Goal: Task Accomplishment & Management: Use online tool/utility

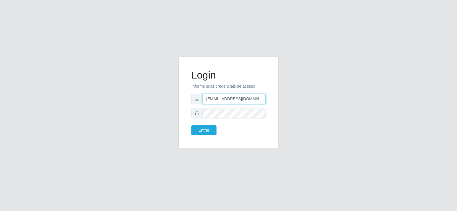
drag, startPoint x: 262, startPoint y: 100, endPoint x: 174, endPoint y: 99, distance: 87.7
click at [174, 99] on div "Login Informe suas credenciais de acesso denisepaulacavalcante@gmail.com Entrar" at bounding box center [229, 105] width 326 height 99
type input "om"
drag, startPoint x: 222, startPoint y: 101, endPoint x: 163, endPoint y: 96, distance: 59.1
click at [163, 96] on div "Login Informe suas credenciais de acesso om Entrar" at bounding box center [229, 105] width 326 height 99
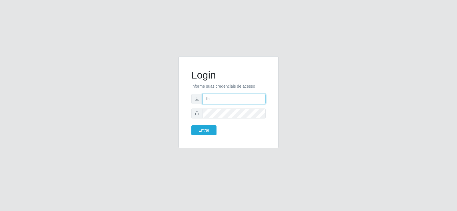
type input "Fbarros224@gmail.com"
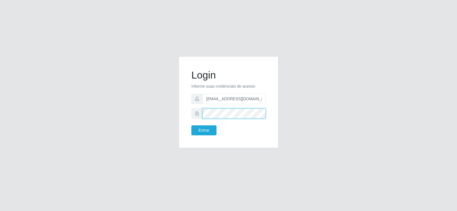
click at [177, 116] on div "Login Informe suas credenciais de acesso Fbarros224@gmail.com Entrar" at bounding box center [228, 105] width 109 height 99
click at [194, 132] on button "Entrar" at bounding box center [203, 130] width 25 height 10
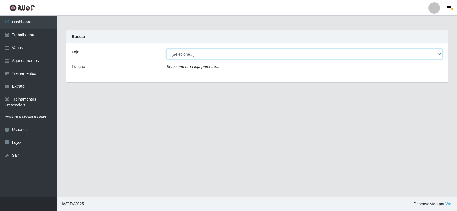
click at [192, 56] on select "[Selecione...] Supermercado Tadeu - [GEOGRAPHIC_DATA]" at bounding box center [305, 54] width 276 height 10
select select "195"
click at [167, 49] on select "[Selecione...] Supermercado Tadeu - [GEOGRAPHIC_DATA]" at bounding box center [305, 54] width 276 height 10
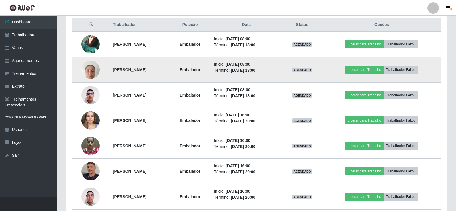
scroll to position [245, 0]
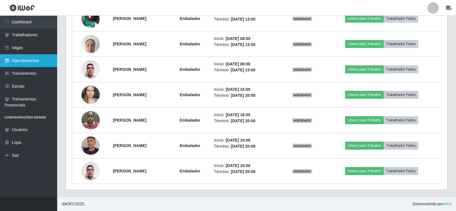
click at [34, 63] on link "Agendamentos" at bounding box center [28, 60] width 57 height 13
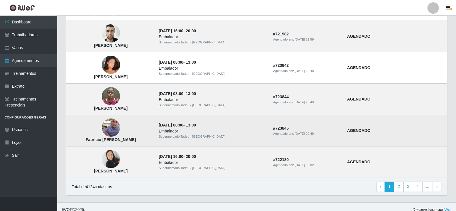
scroll to position [385, 0]
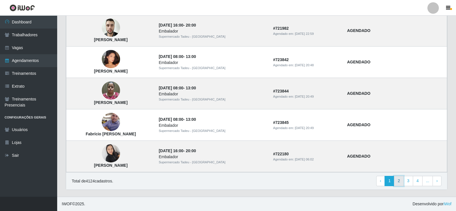
click at [402, 181] on link "2" at bounding box center [399, 181] width 10 height 10
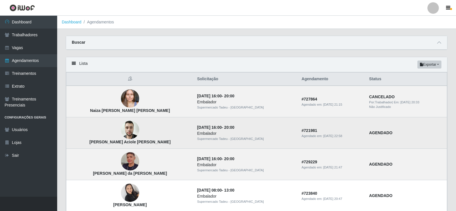
click at [128, 127] on img at bounding box center [130, 130] width 18 height 24
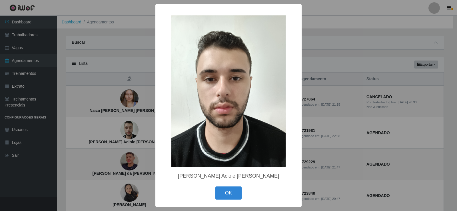
drag, startPoint x: 237, startPoint y: 193, endPoint x: 232, endPoint y: 189, distance: 6.5
click at [236, 192] on button "OK" at bounding box center [228, 193] width 27 height 13
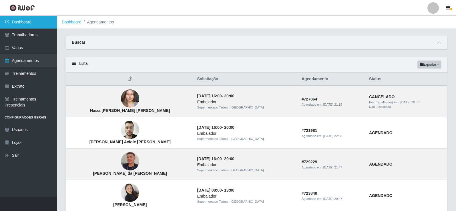
click at [27, 20] on link "Dashboard" at bounding box center [28, 22] width 57 height 13
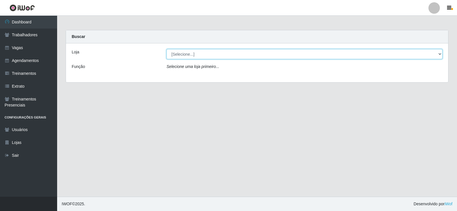
click at [179, 51] on select "[Selecione...] Supermercado Tadeu - [GEOGRAPHIC_DATA]" at bounding box center [305, 54] width 276 height 10
select select "195"
click at [167, 49] on select "[Selecione...] Supermercado Tadeu - [GEOGRAPHIC_DATA]" at bounding box center [305, 54] width 276 height 10
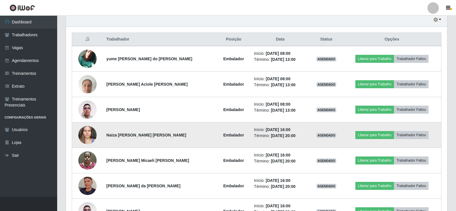
scroll to position [229, 0]
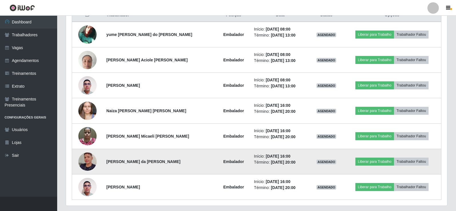
click at [93, 162] on img at bounding box center [87, 161] width 18 height 33
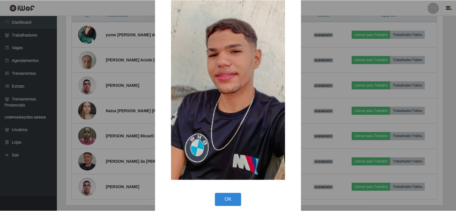
scroll to position [42, 0]
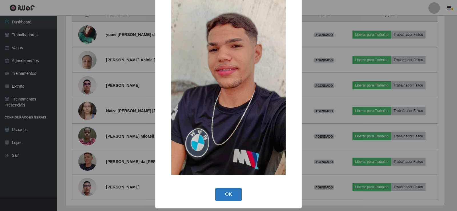
click at [229, 196] on button "OK" at bounding box center [228, 194] width 27 height 13
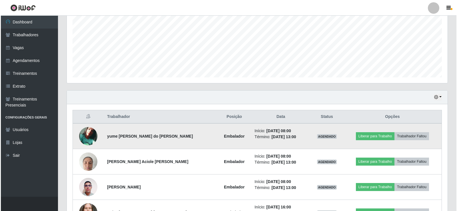
scroll to position [143, 0]
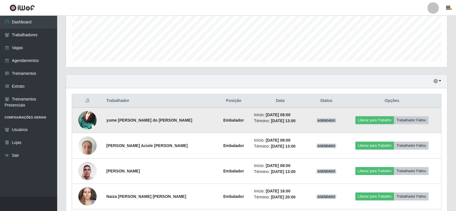
click at [91, 120] on img at bounding box center [87, 120] width 18 height 18
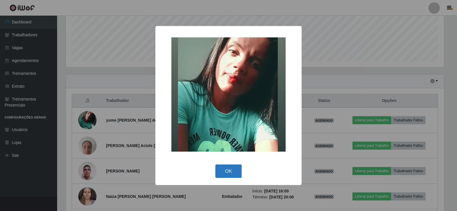
click at [230, 168] on button "OK" at bounding box center [228, 171] width 27 height 13
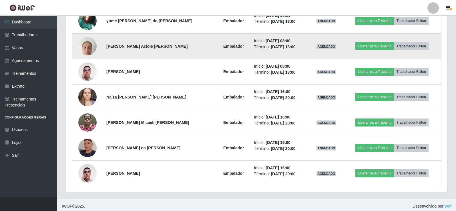
scroll to position [245, 0]
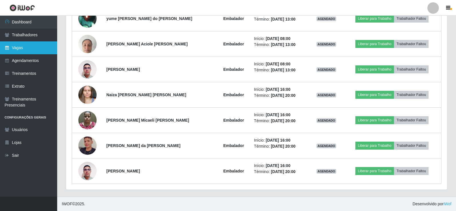
click at [31, 47] on link "Vagas" at bounding box center [28, 47] width 57 height 13
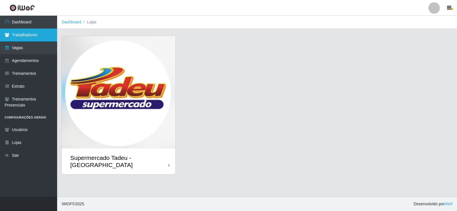
click at [31, 36] on link "Trabalhadores" at bounding box center [28, 35] width 57 height 13
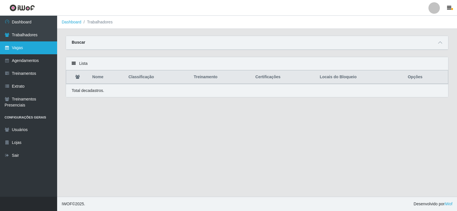
drag, startPoint x: 33, startPoint y: 45, endPoint x: 43, endPoint y: 49, distance: 10.9
click at [33, 45] on link "Vagas" at bounding box center [28, 47] width 57 height 13
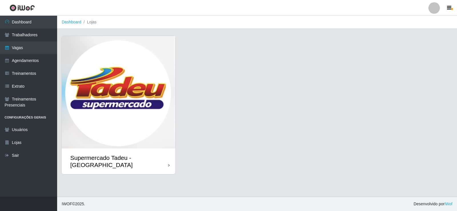
click at [97, 83] on img at bounding box center [119, 92] width 114 height 113
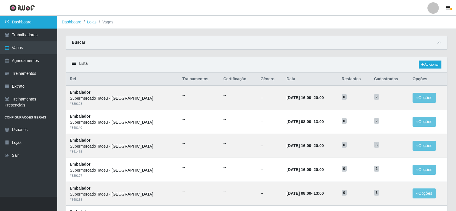
click at [39, 19] on link "Dashboard" at bounding box center [28, 22] width 57 height 13
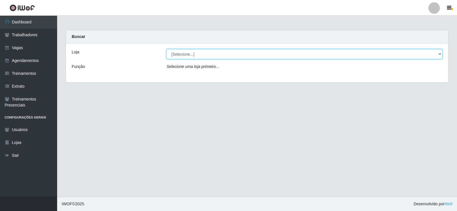
click at [196, 54] on select "[Selecione...] Supermercado Tadeu - [GEOGRAPHIC_DATA]" at bounding box center [305, 54] width 276 height 10
select select "195"
click at [167, 49] on select "[Selecione...] Supermercado Tadeu - [GEOGRAPHIC_DATA]" at bounding box center [305, 54] width 276 height 10
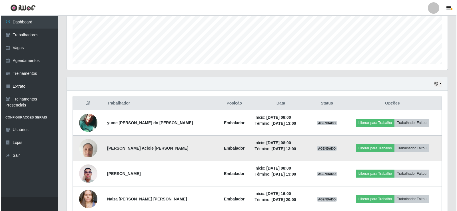
scroll to position [229, 0]
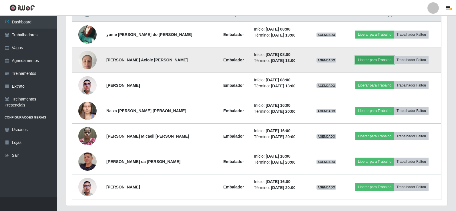
click at [383, 58] on button "Liberar para Trabalho" at bounding box center [374, 60] width 39 height 8
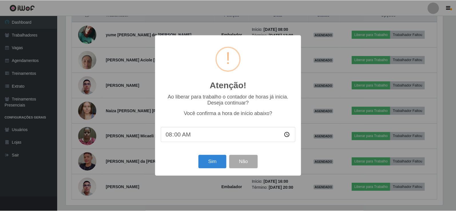
scroll to position [119, 378]
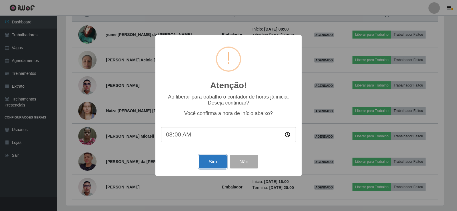
click at [207, 167] on button "Sim" at bounding box center [213, 161] width 28 height 13
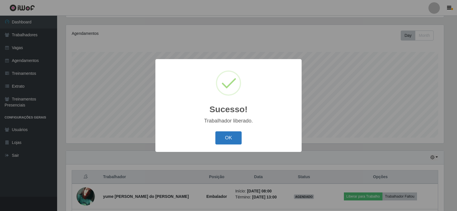
drag, startPoint x: 227, startPoint y: 136, endPoint x: 230, endPoint y: 141, distance: 5.9
click at [228, 137] on button "OK" at bounding box center [228, 137] width 27 height 13
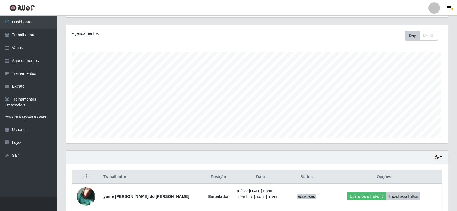
scroll to position [119, 381]
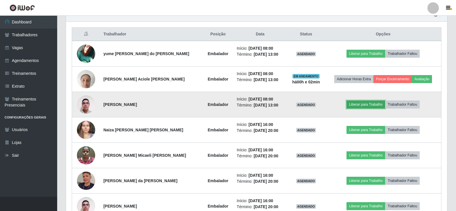
click at [355, 106] on button "Liberar para Trabalho" at bounding box center [365, 105] width 39 height 8
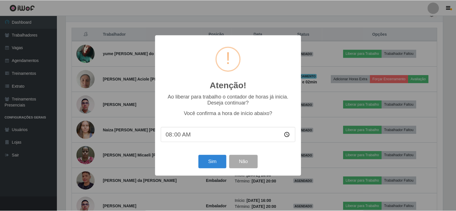
scroll to position [119, 378]
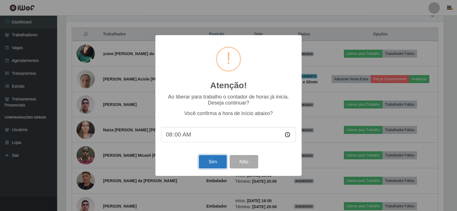
click at [207, 160] on button "Sim" at bounding box center [213, 161] width 28 height 13
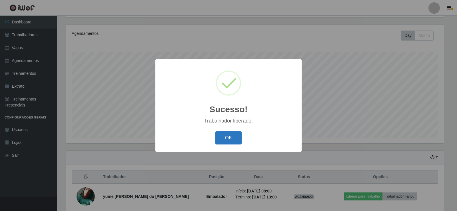
click at [235, 137] on button "OK" at bounding box center [228, 137] width 27 height 13
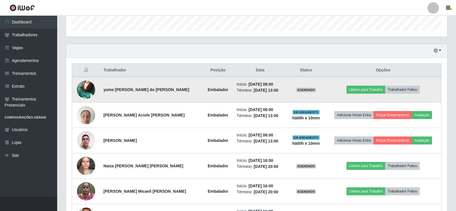
scroll to position [181, 0]
